Goal: Information Seeking & Learning: Learn about a topic

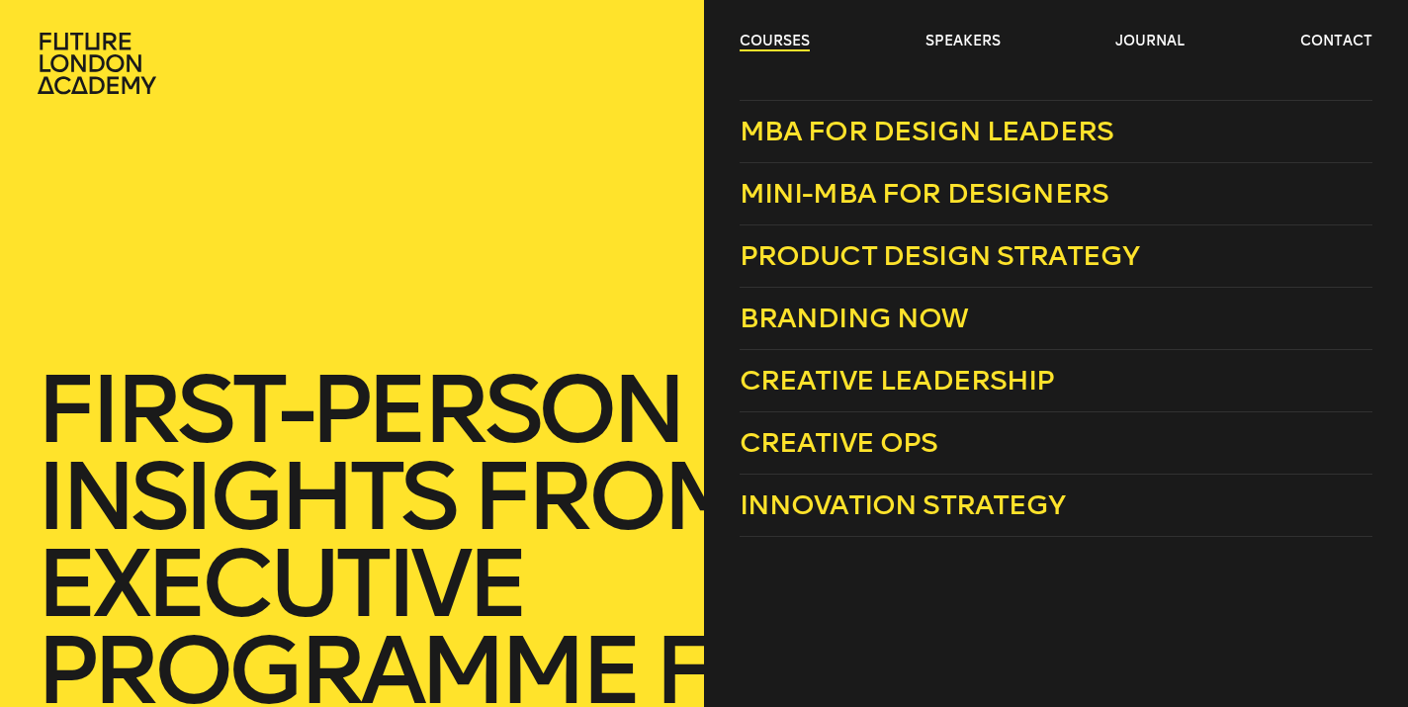
click at [777, 43] on link "courses" at bounding box center [774, 42] width 70 height 20
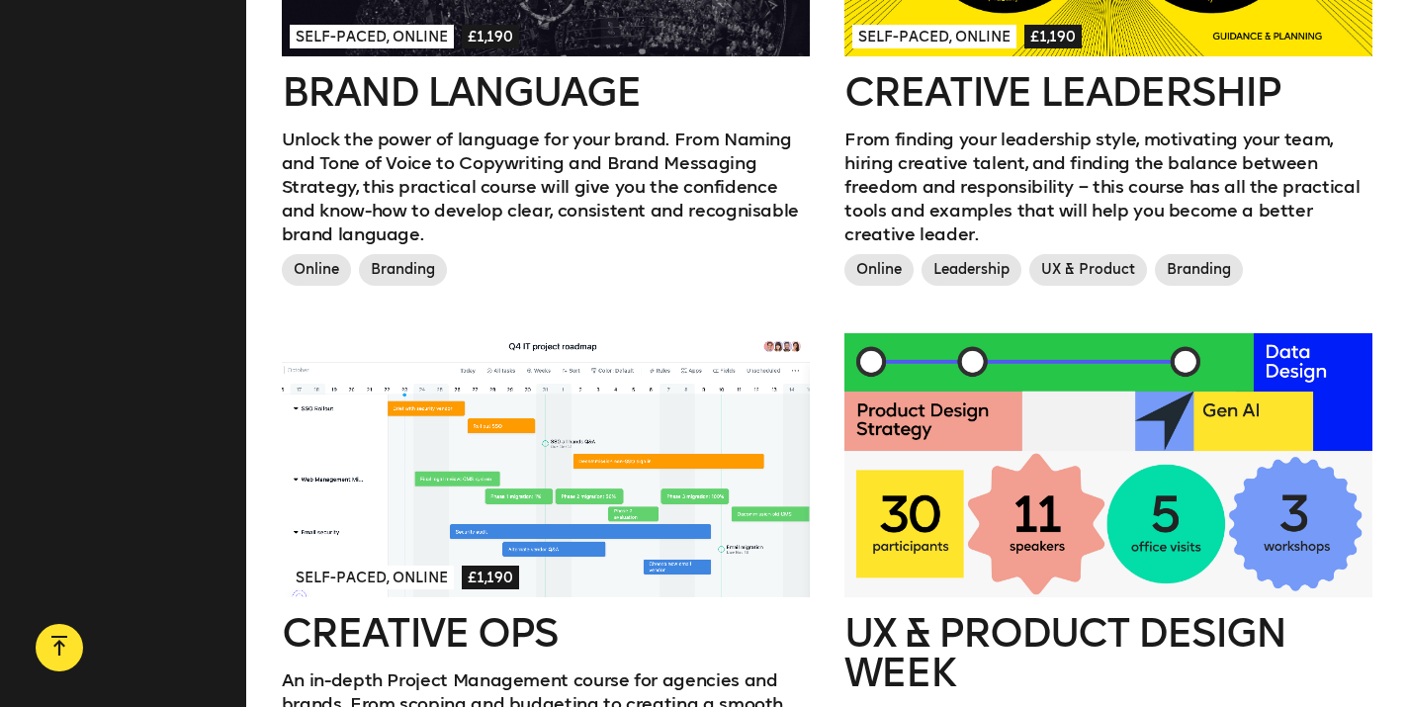
scroll to position [2206, 0]
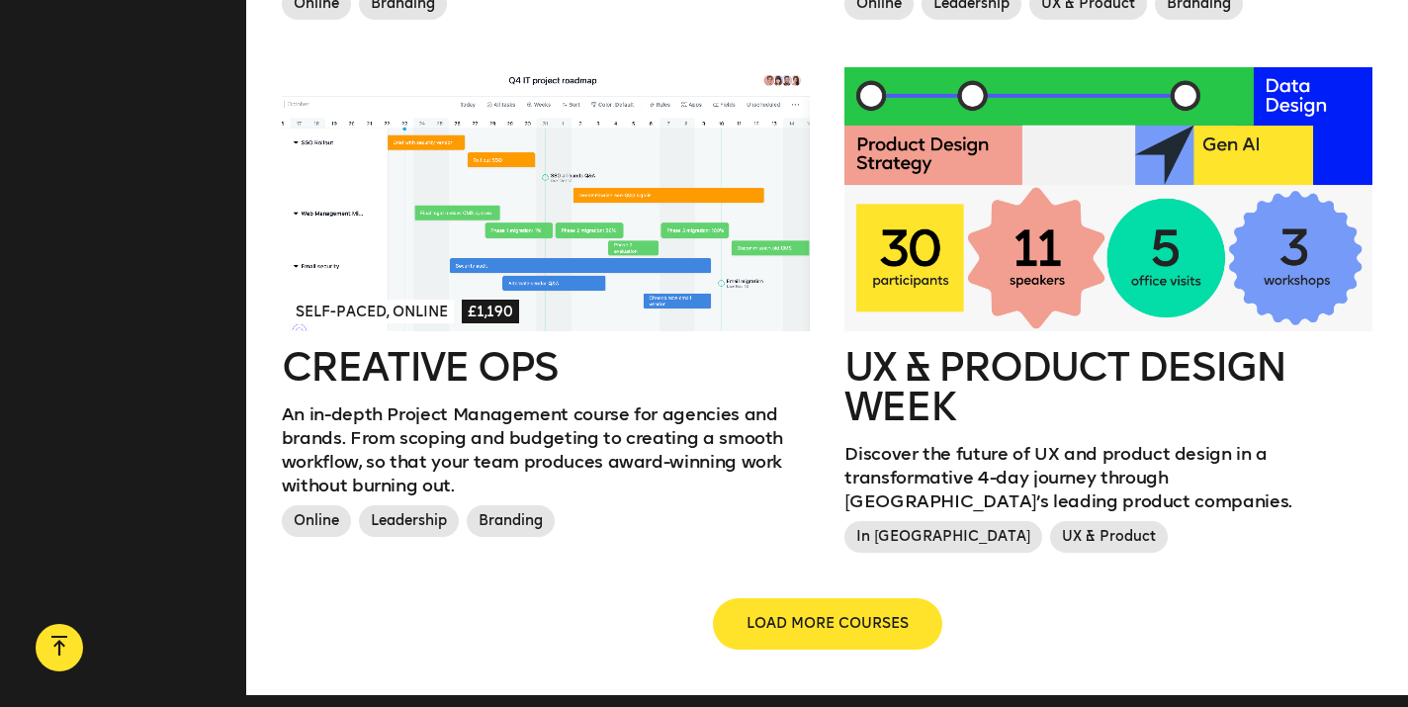
click at [769, 614] on span "LOAD MORE COURSES" at bounding box center [827, 624] width 162 height 20
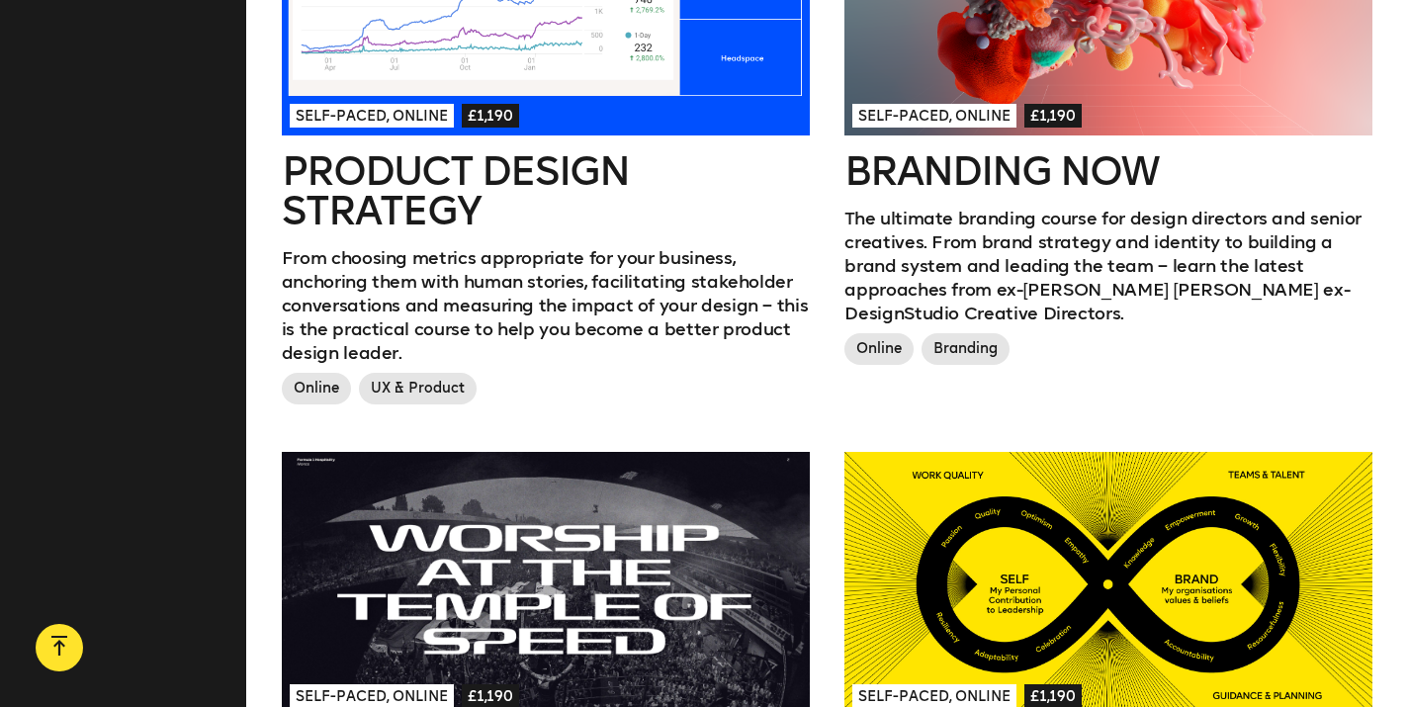
scroll to position [1498, 0]
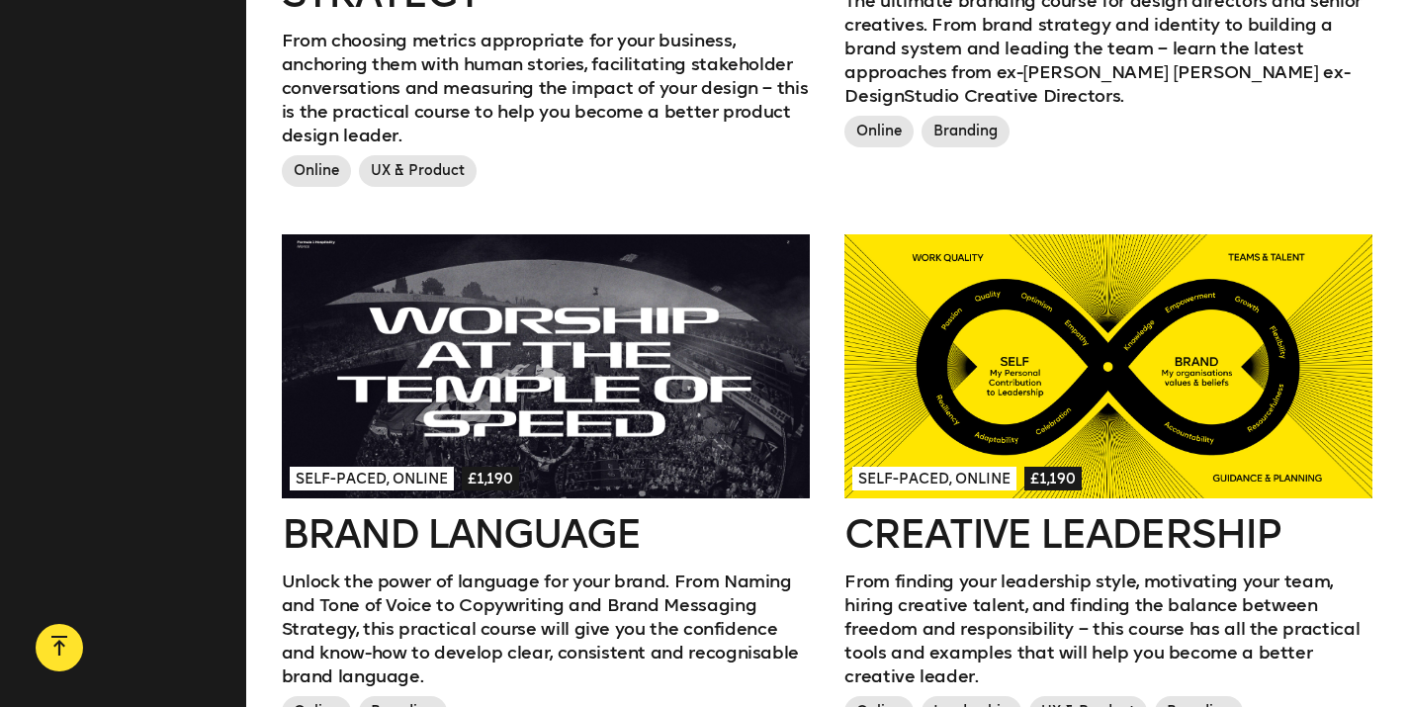
click at [1151, 374] on div at bounding box center [1108, 366] width 528 height 264
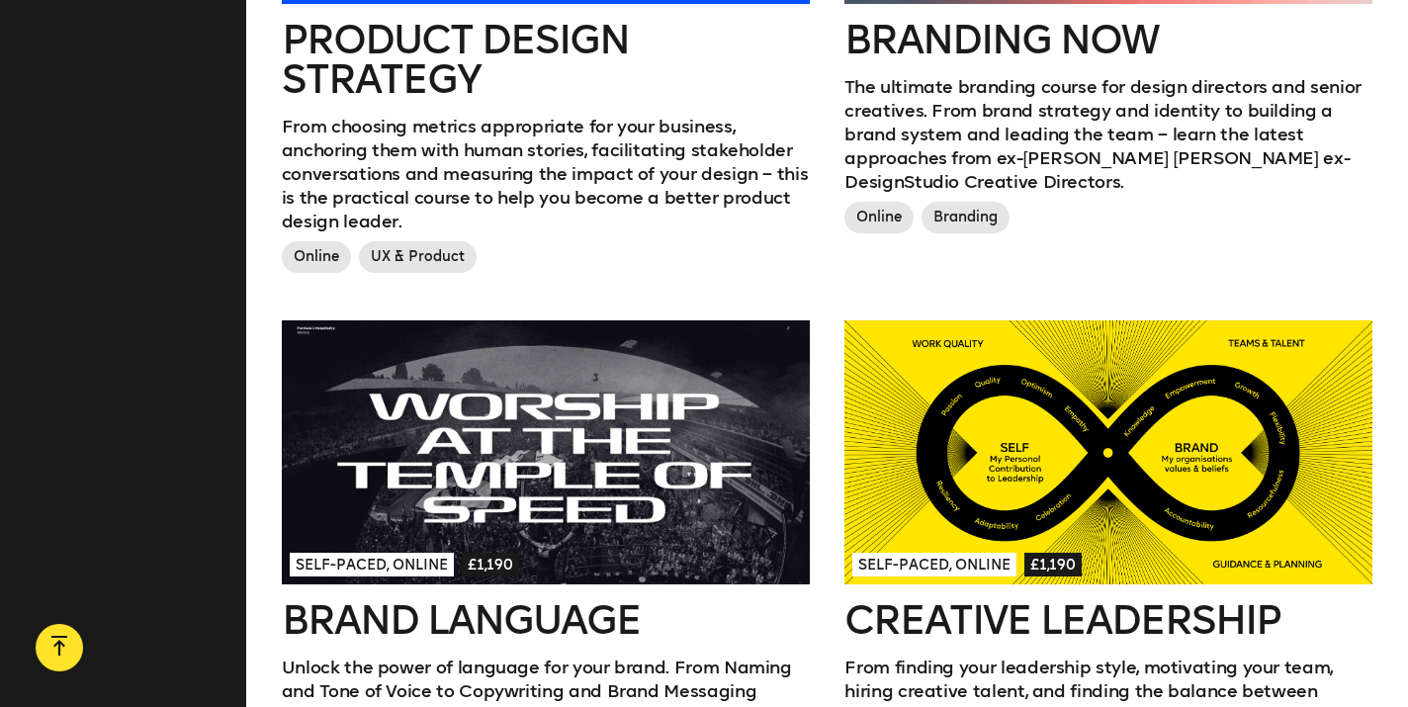
scroll to position [1691, 0]
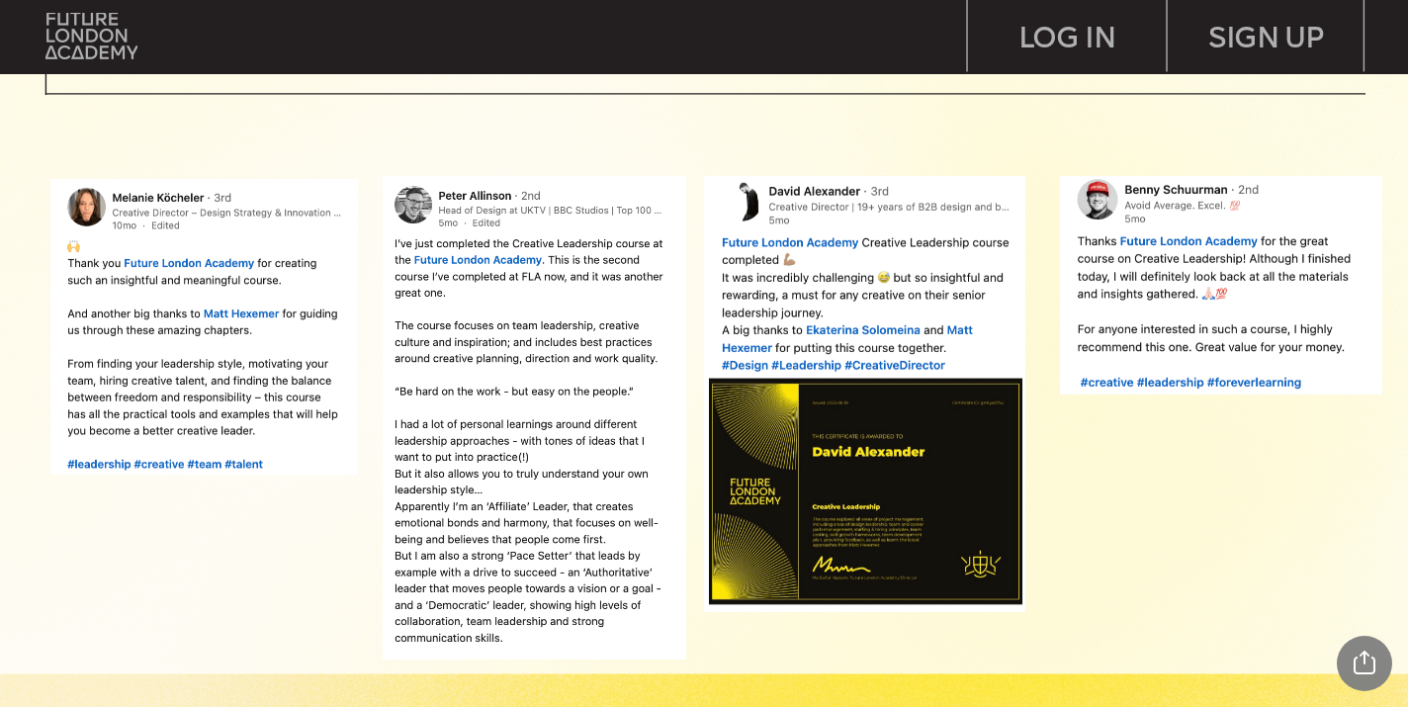
scroll to position [1591, 0]
